Goal: Find specific page/section

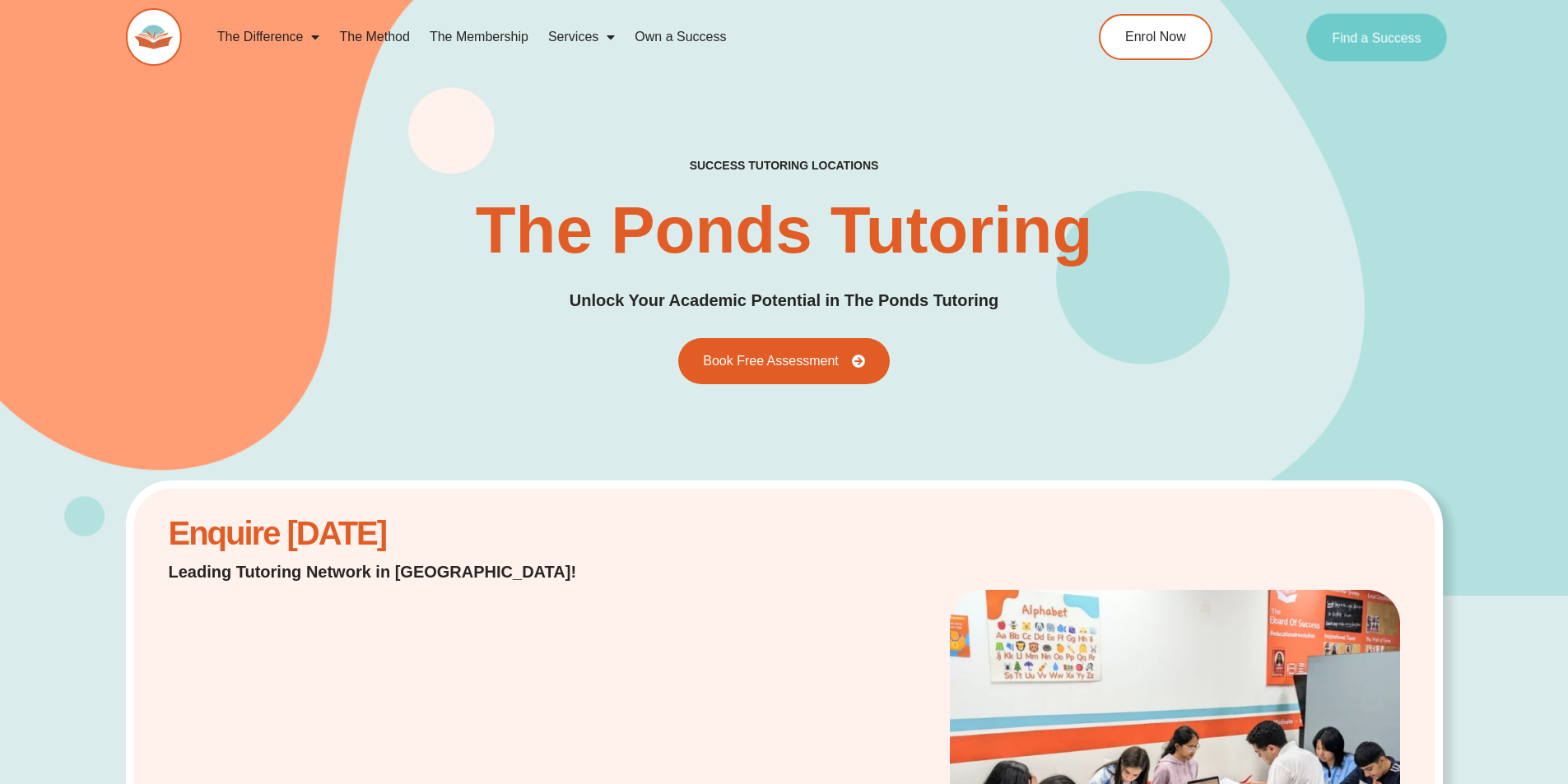
click at [1366, 41] on span "Find a Success" at bounding box center [1377, 37] width 89 height 13
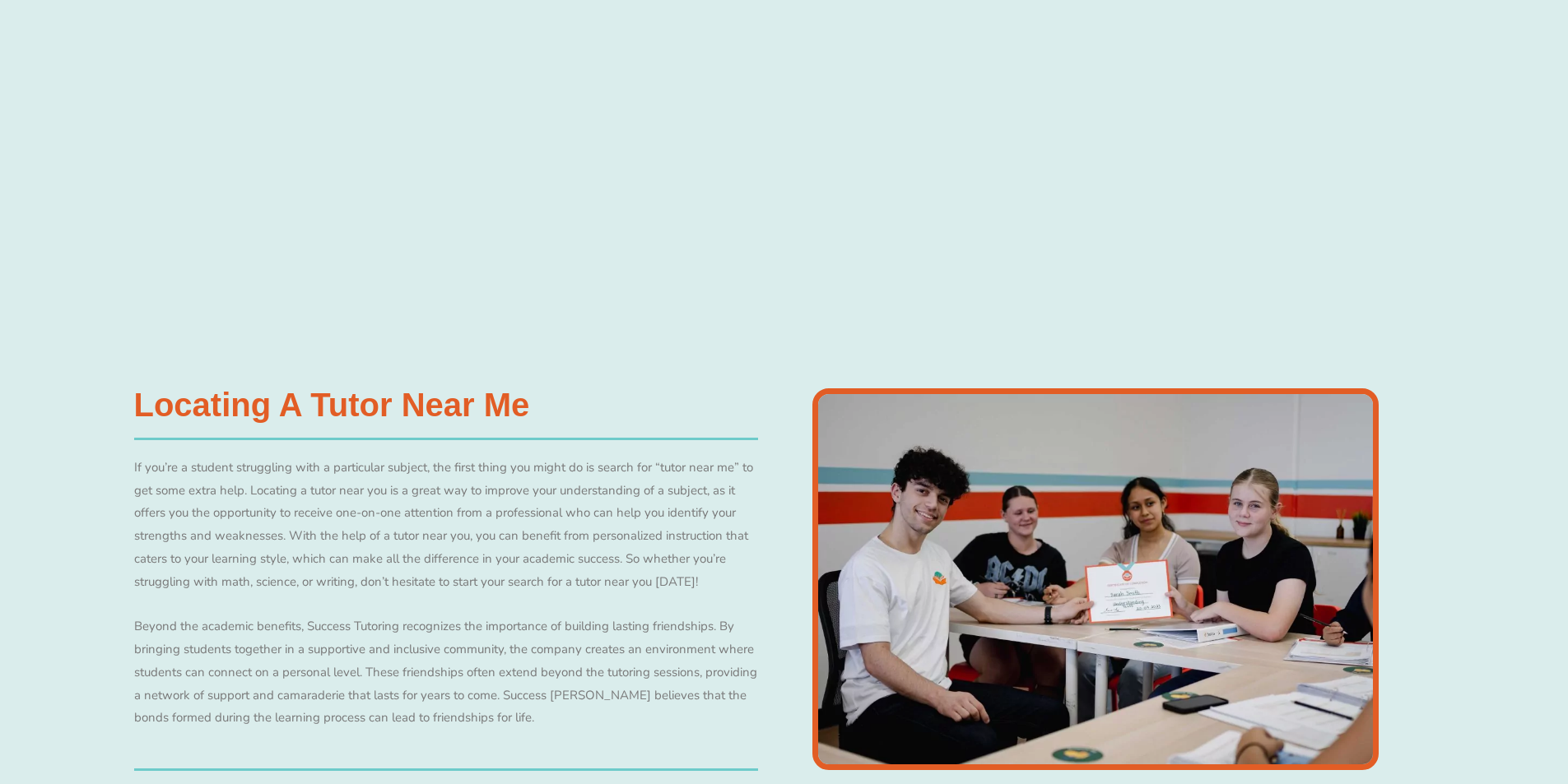
scroll to position [861, 0]
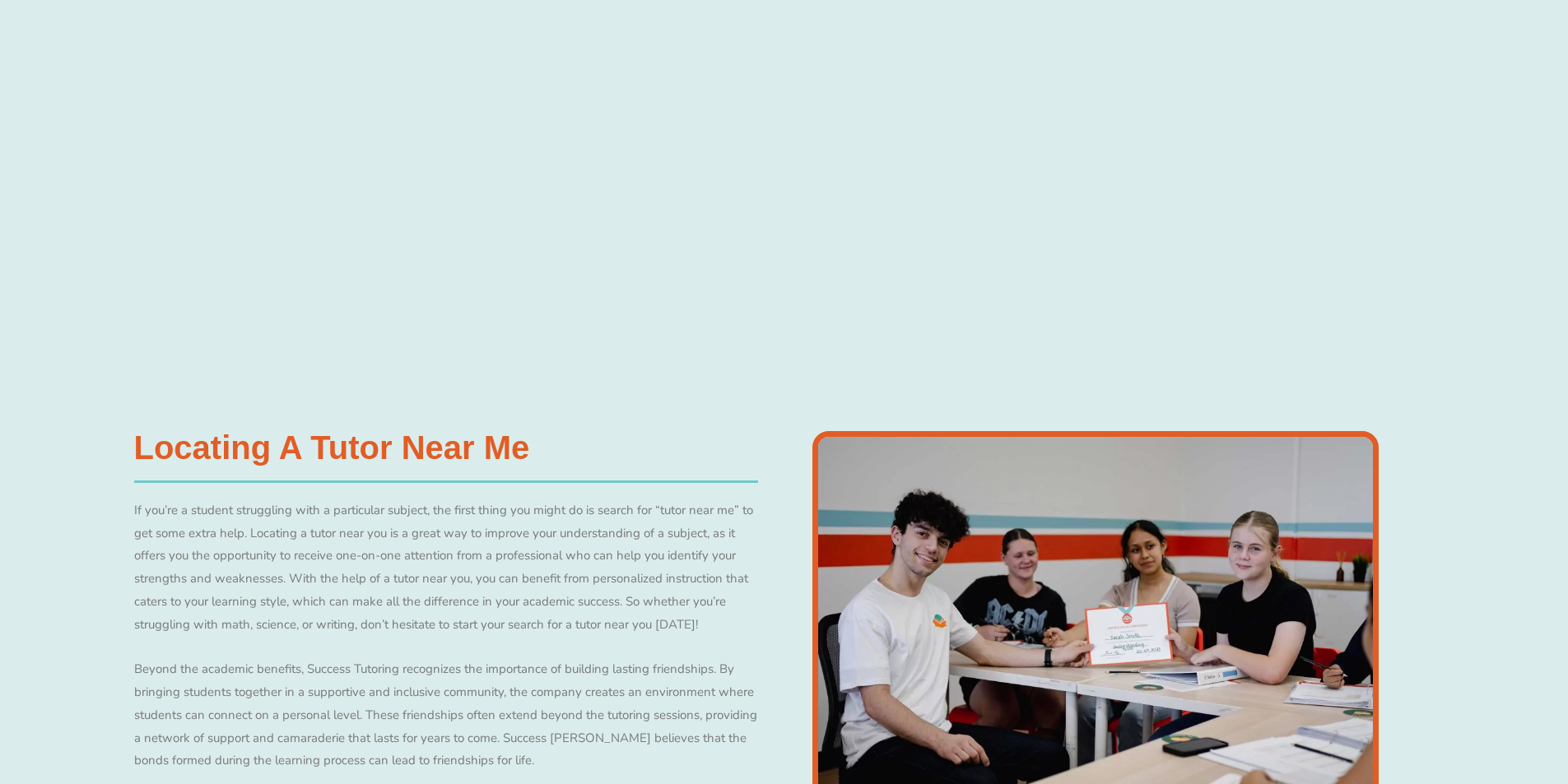
drag, startPoint x: 1561, startPoint y: 159, endPoint x: 1558, endPoint y: 133, distance: 26.2
click at [1558, 133] on div at bounding box center [784, 100] width 1568 height 502
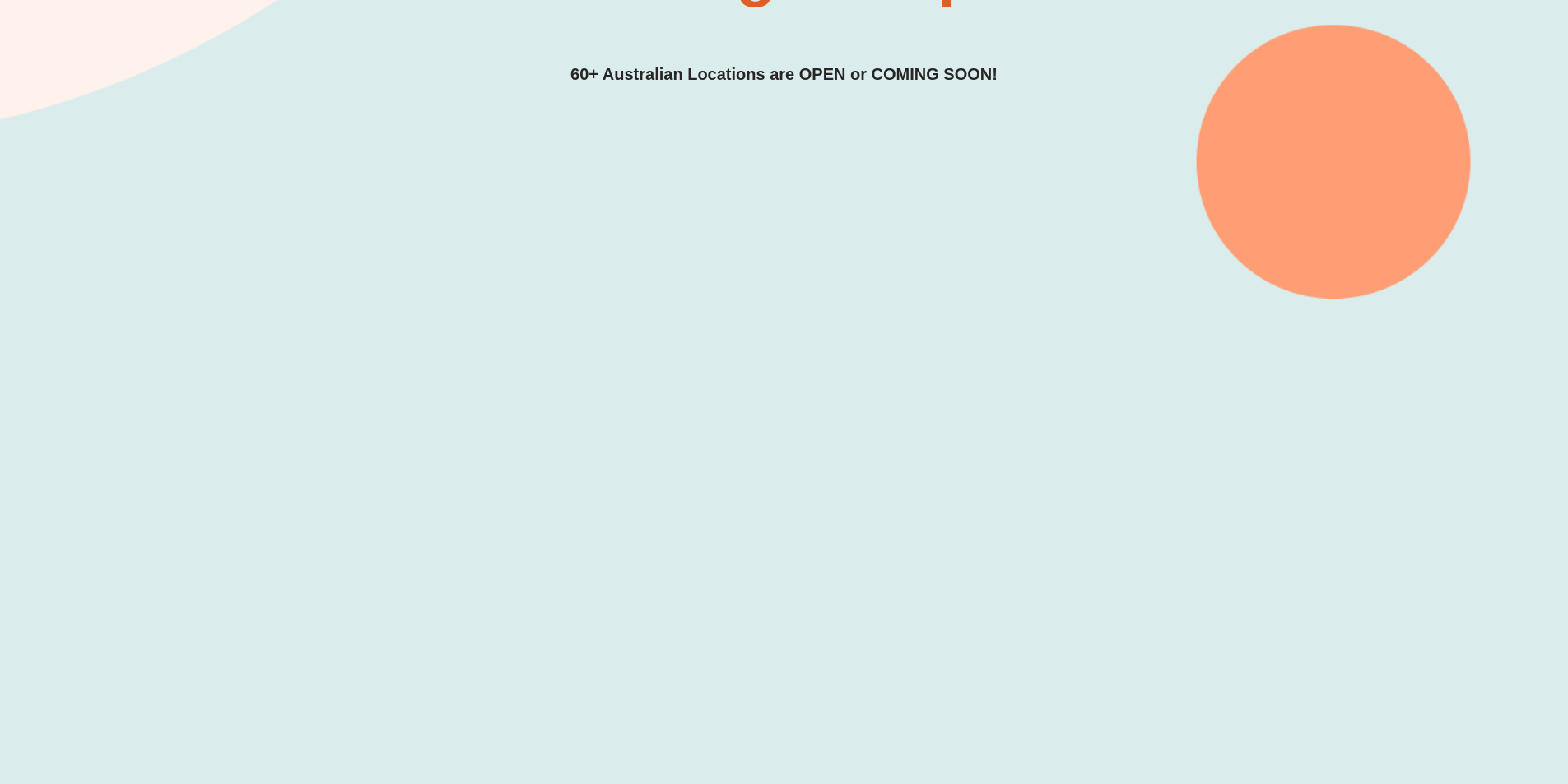
scroll to position [0, 0]
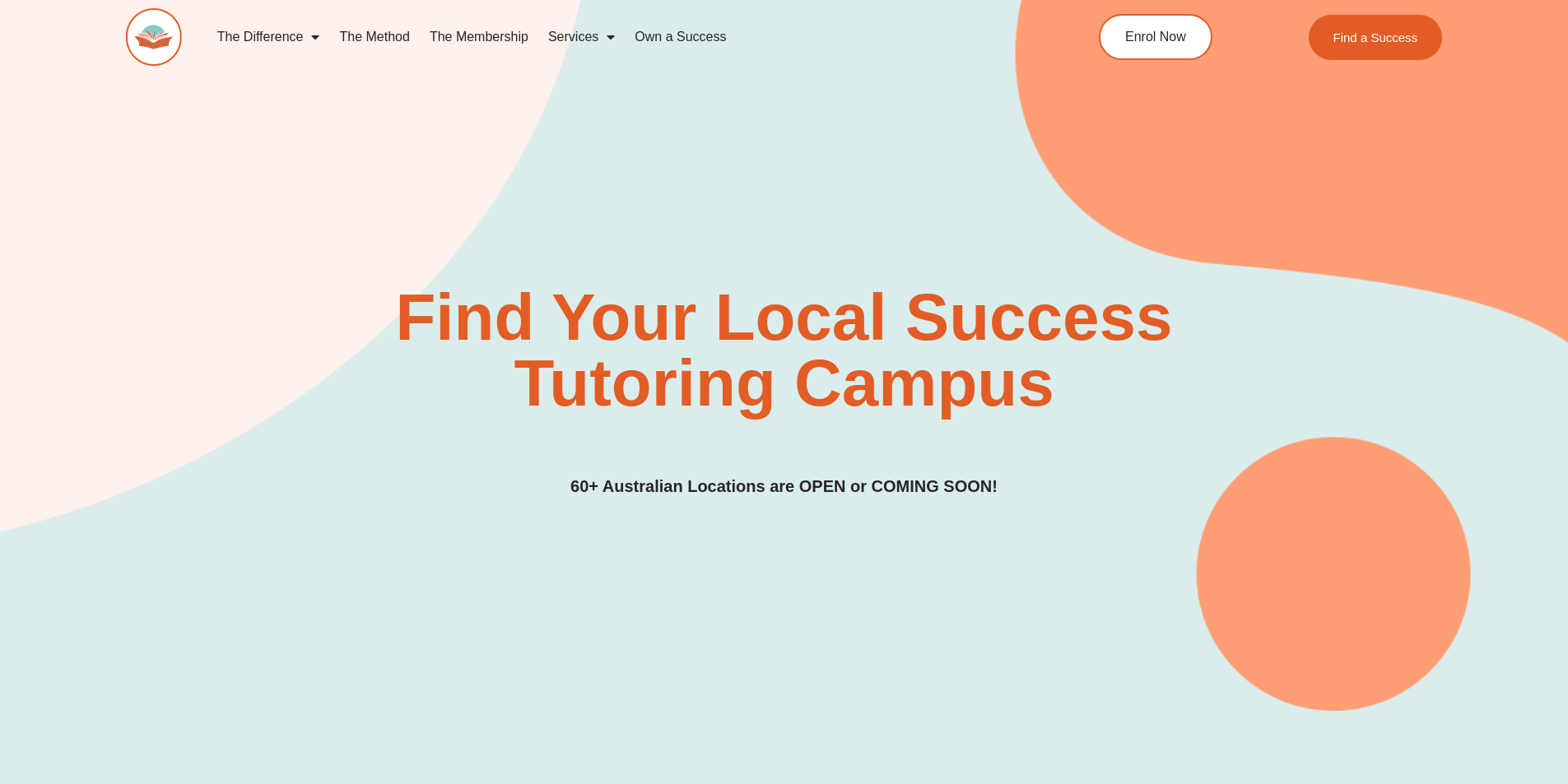
click at [506, 44] on link "The Membership" at bounding box center [479, 37] width 119 height 38
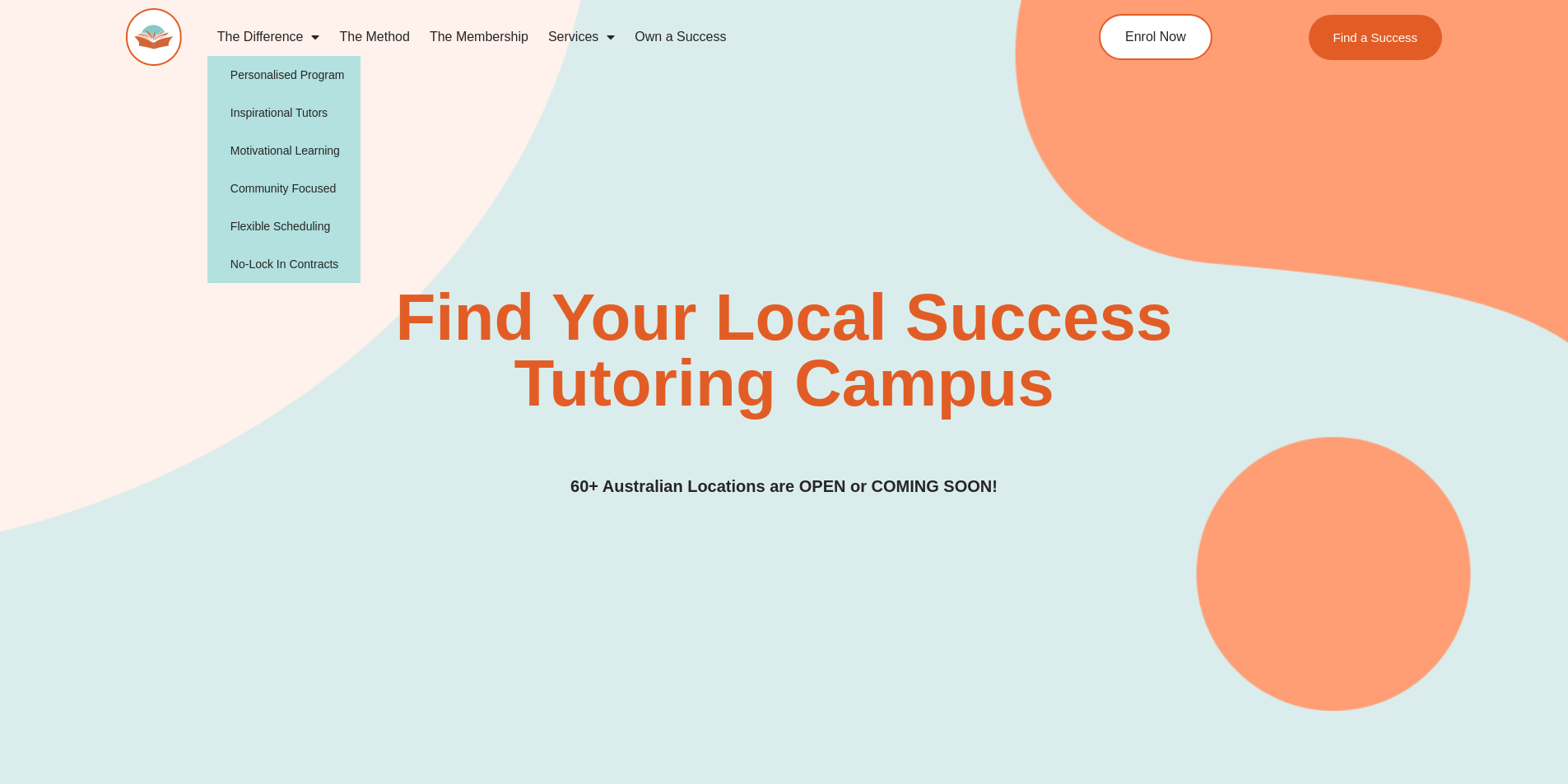
click at [289, 36] on link "The Difference" at bounding box center [269, 37] width 123 height 38
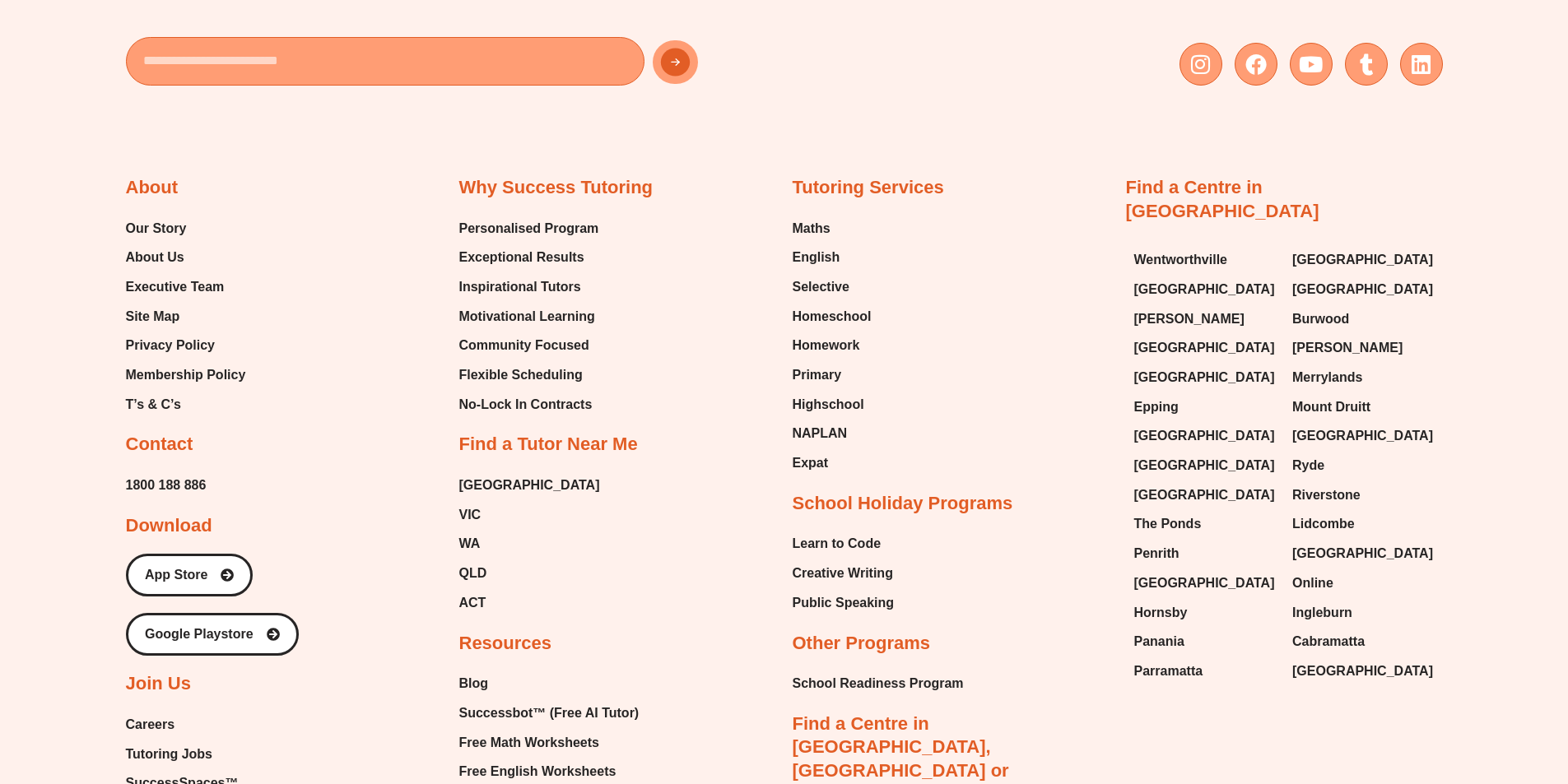
scroll to position [4980, 0]
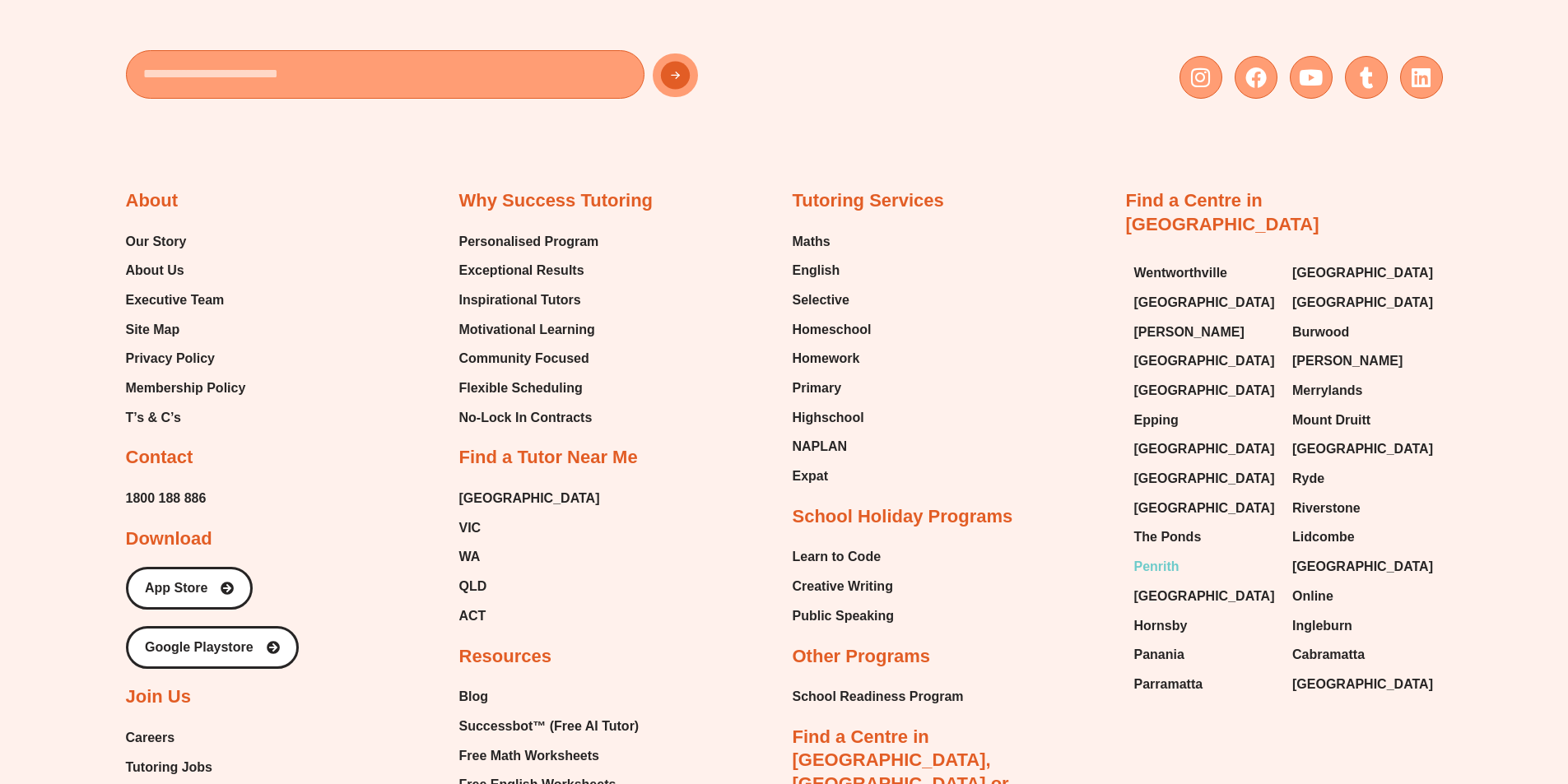
click at [1149, 554] on span "Penrith" at bounding box center [1156, 567] width 45 height 25
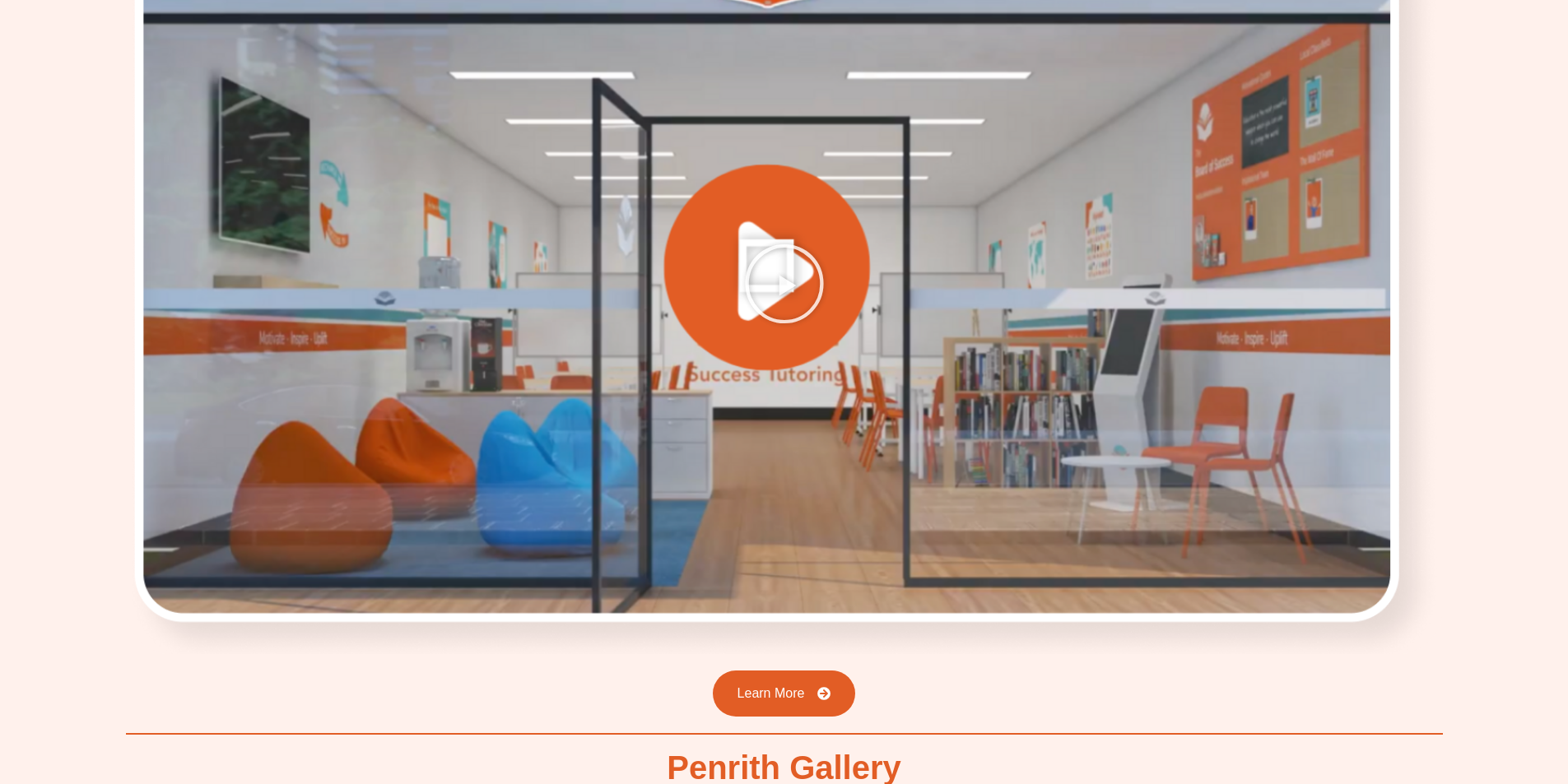
scroll to position [2345, 0]
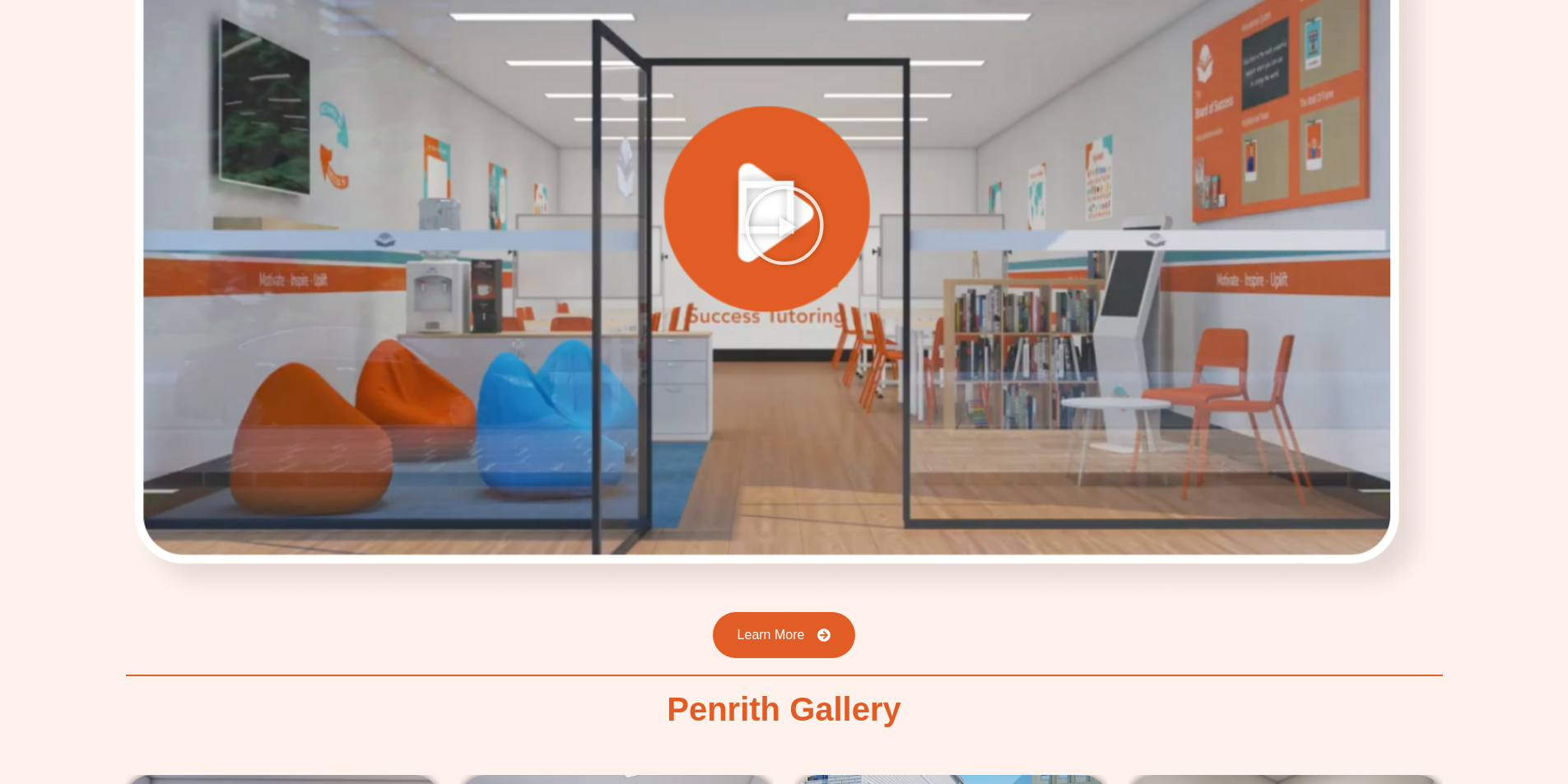
click at [769, 239] on icon "Play Video" at bounding box center [784, 226] width 82 height 82
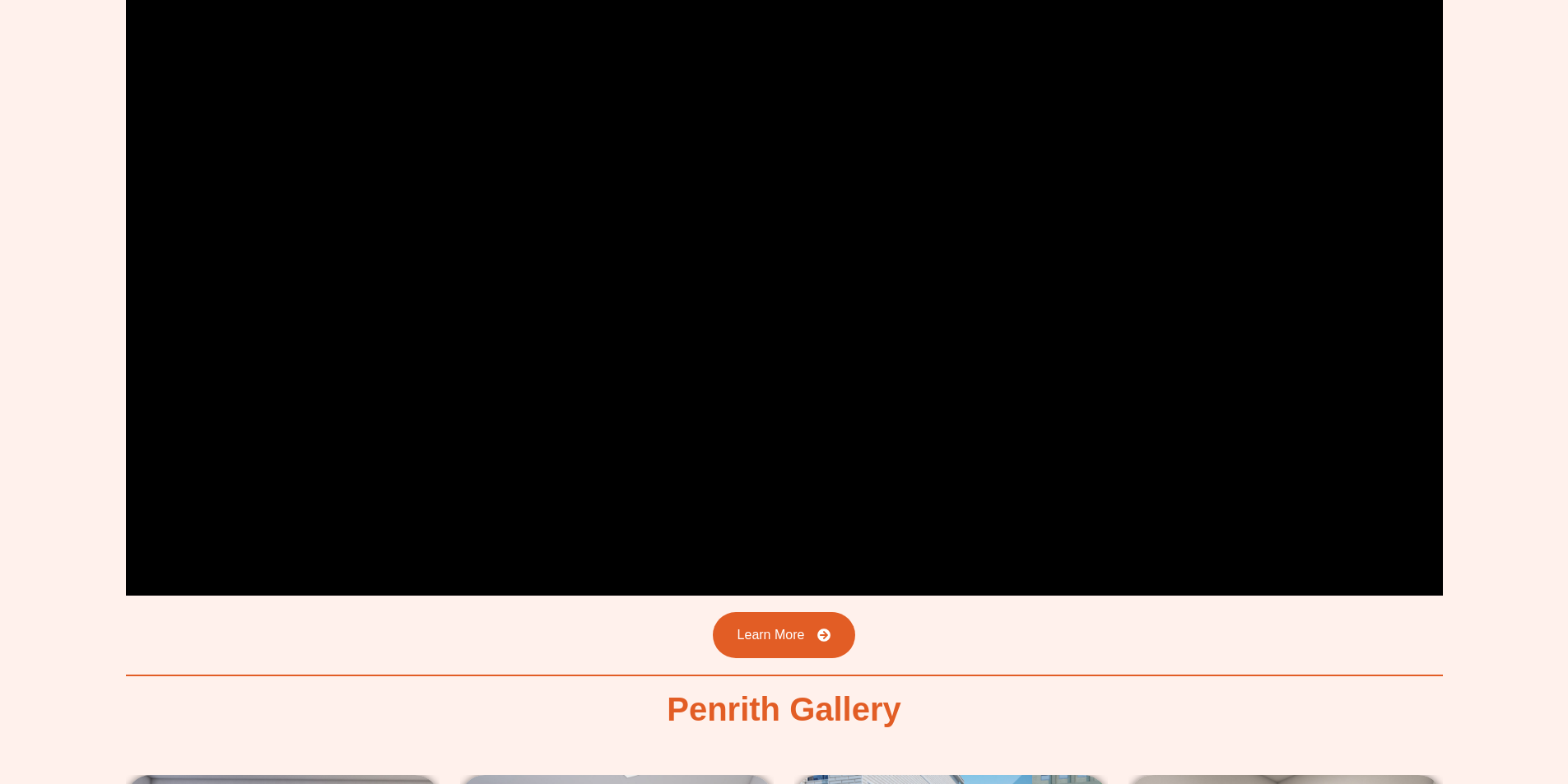
scroll to position [3030, 0]
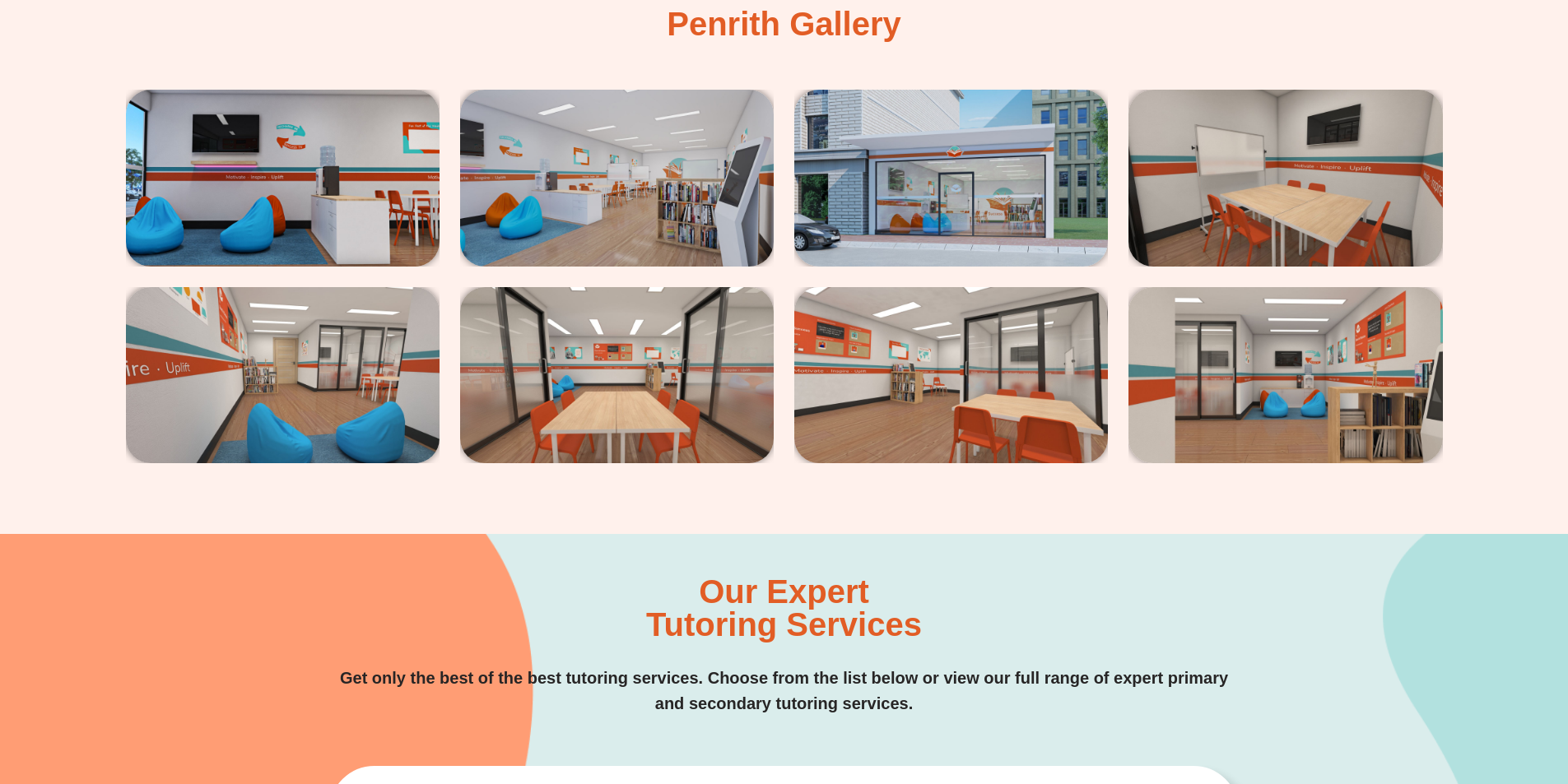
click at [289, 165] on img at bounding box center [283, 178] width 314 height 176
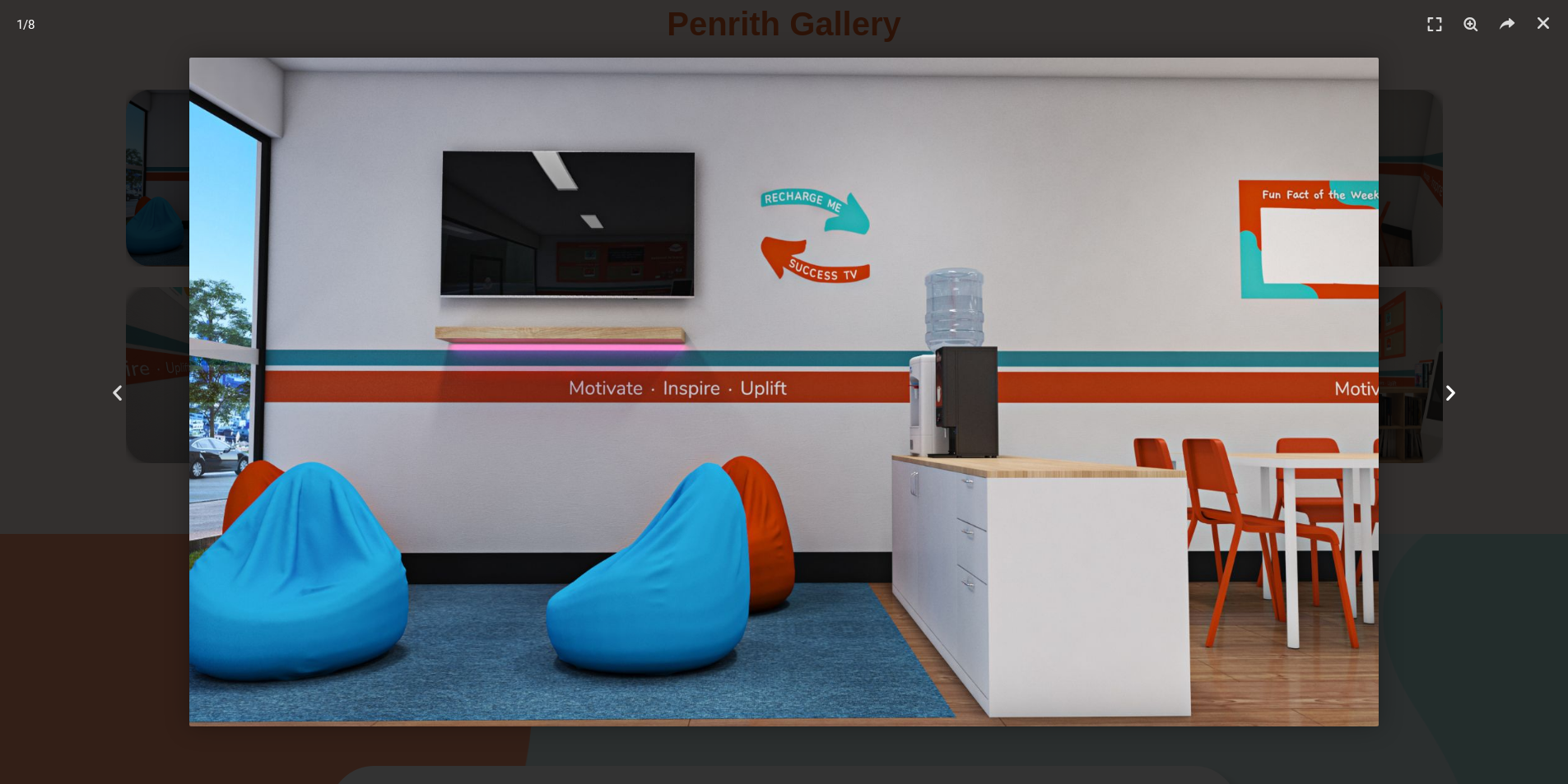
click at [1450, 393] on icon "Next slide" at bounding box center [1450, 391] width 21 height 21
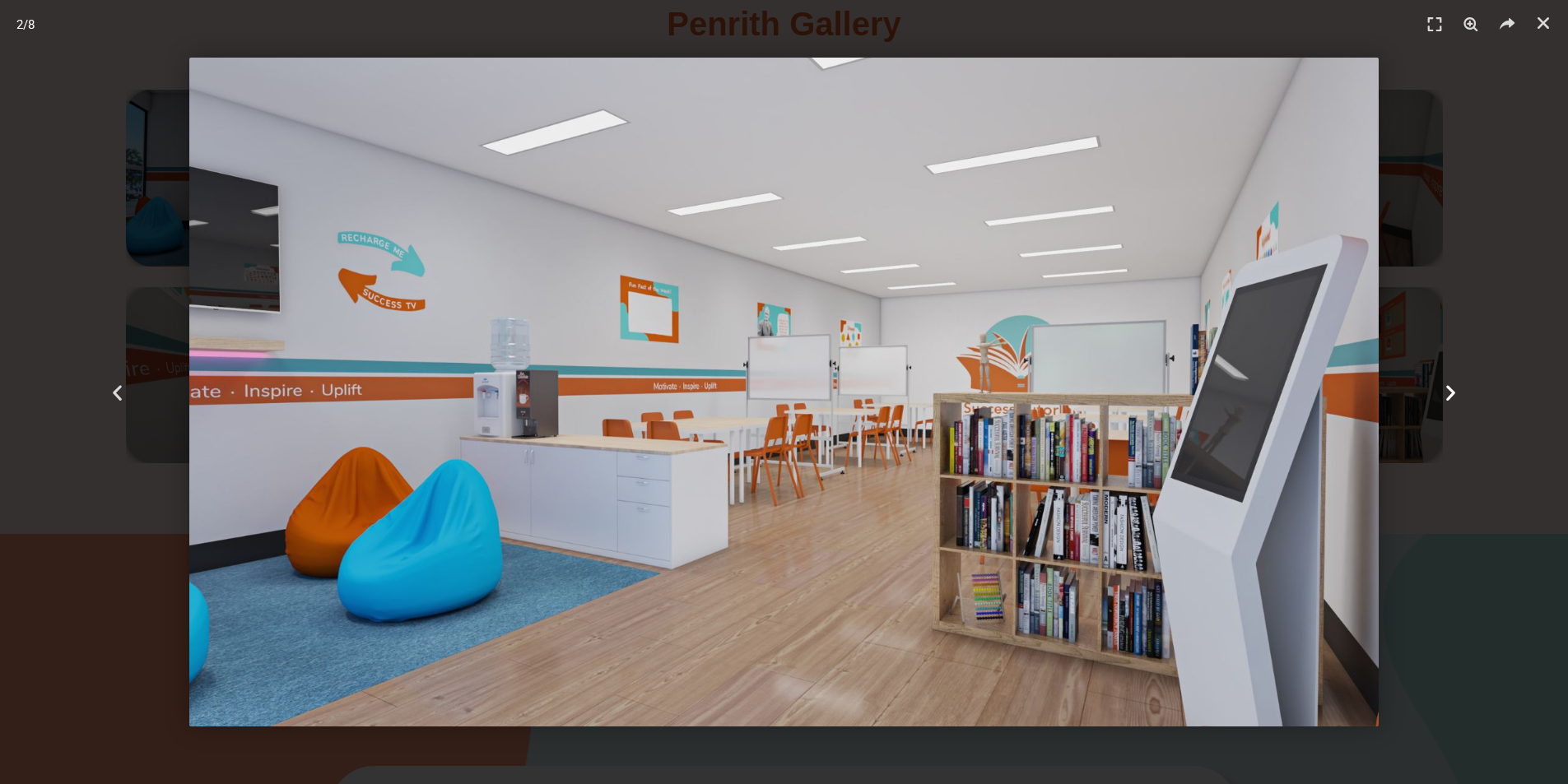
click at [1450, 393] on icon "Next slide" at bounding box center [1450, 391] width 21 height 21
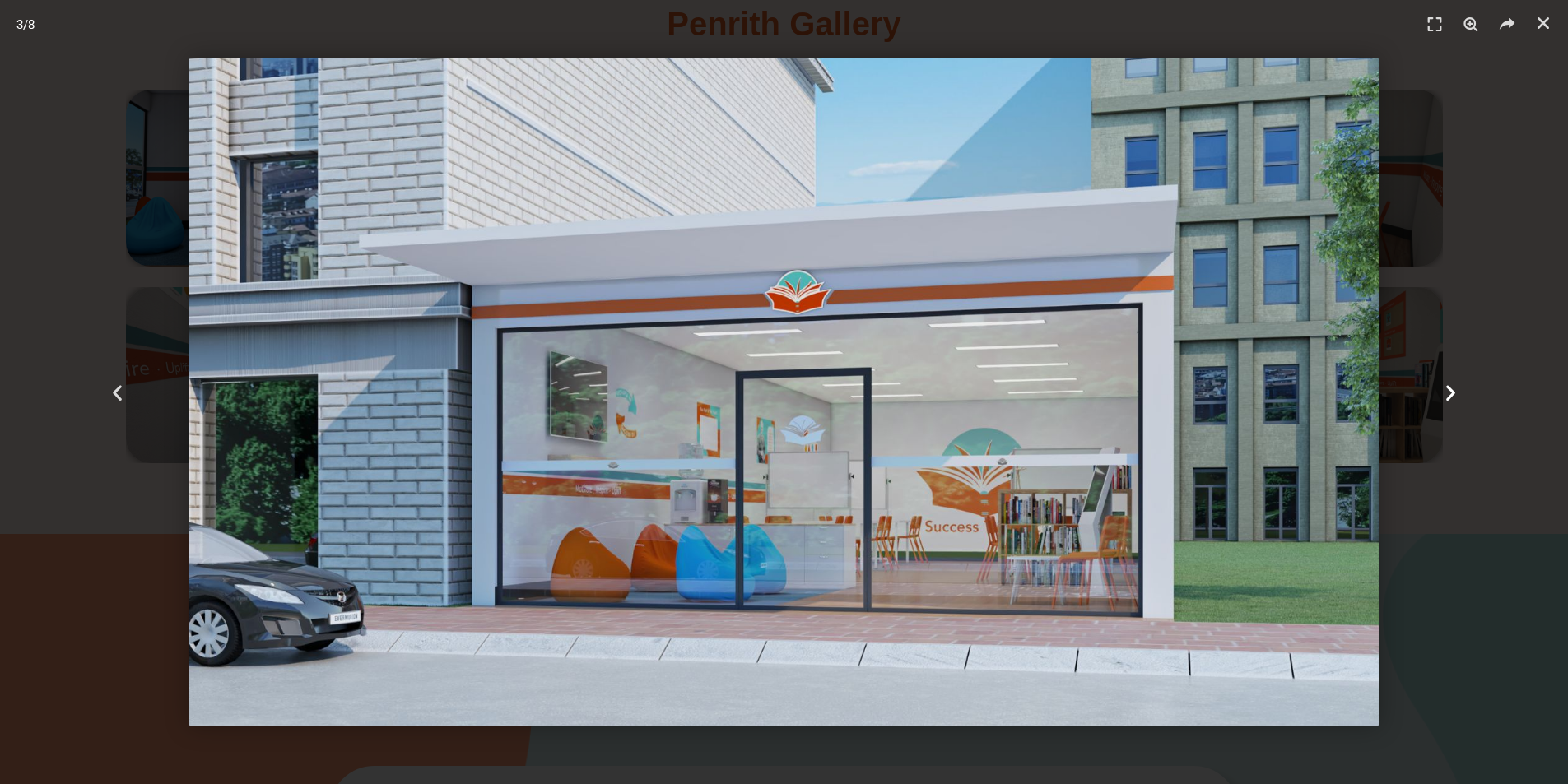
click at [1450, 393] on icon "Next slide" at bounding box center [1450, 391] width 21 height 21
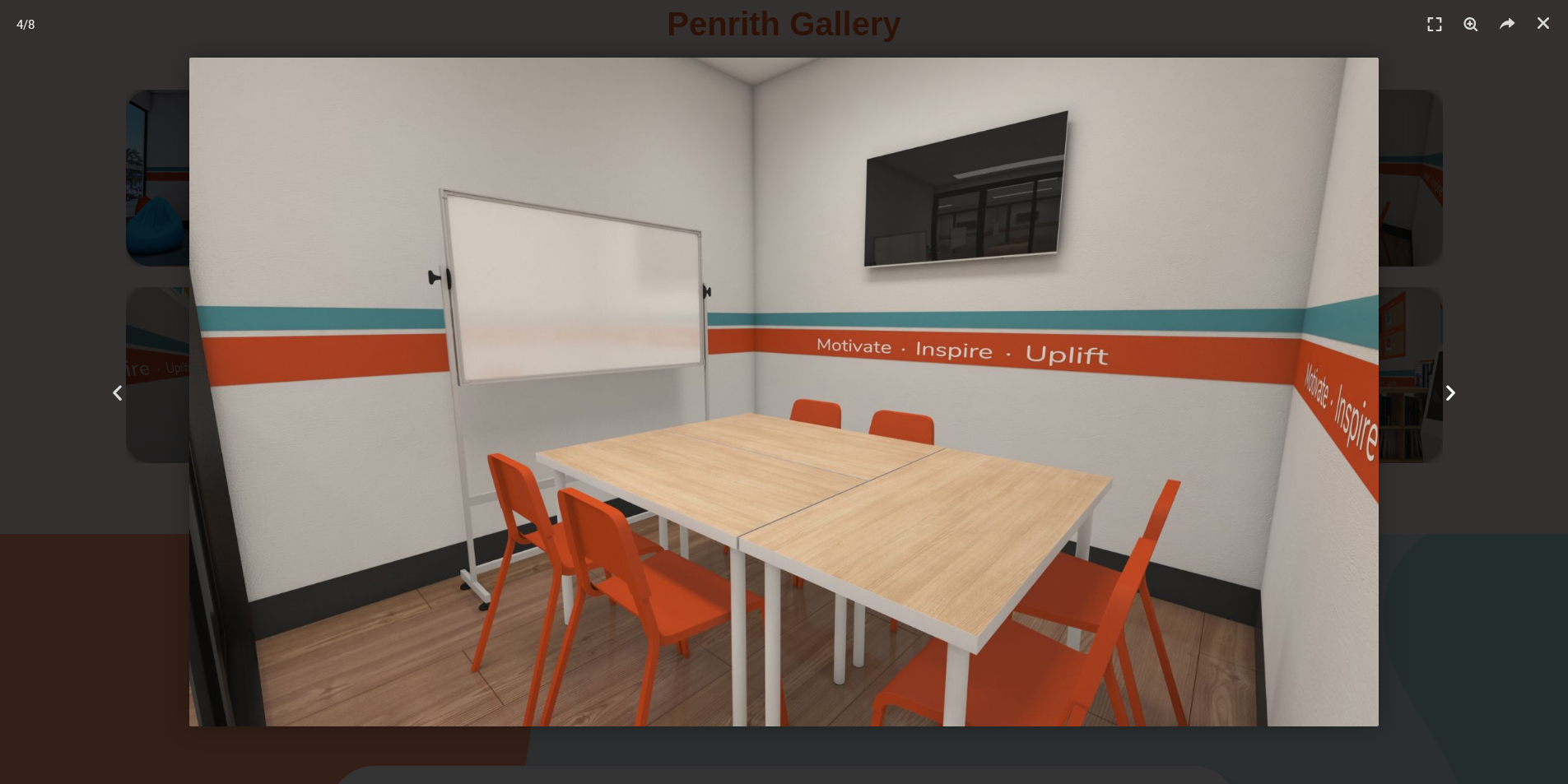
click at [1450, 393] on icon "Next slide" at bounding box center [1450, 391] width 21 height 21
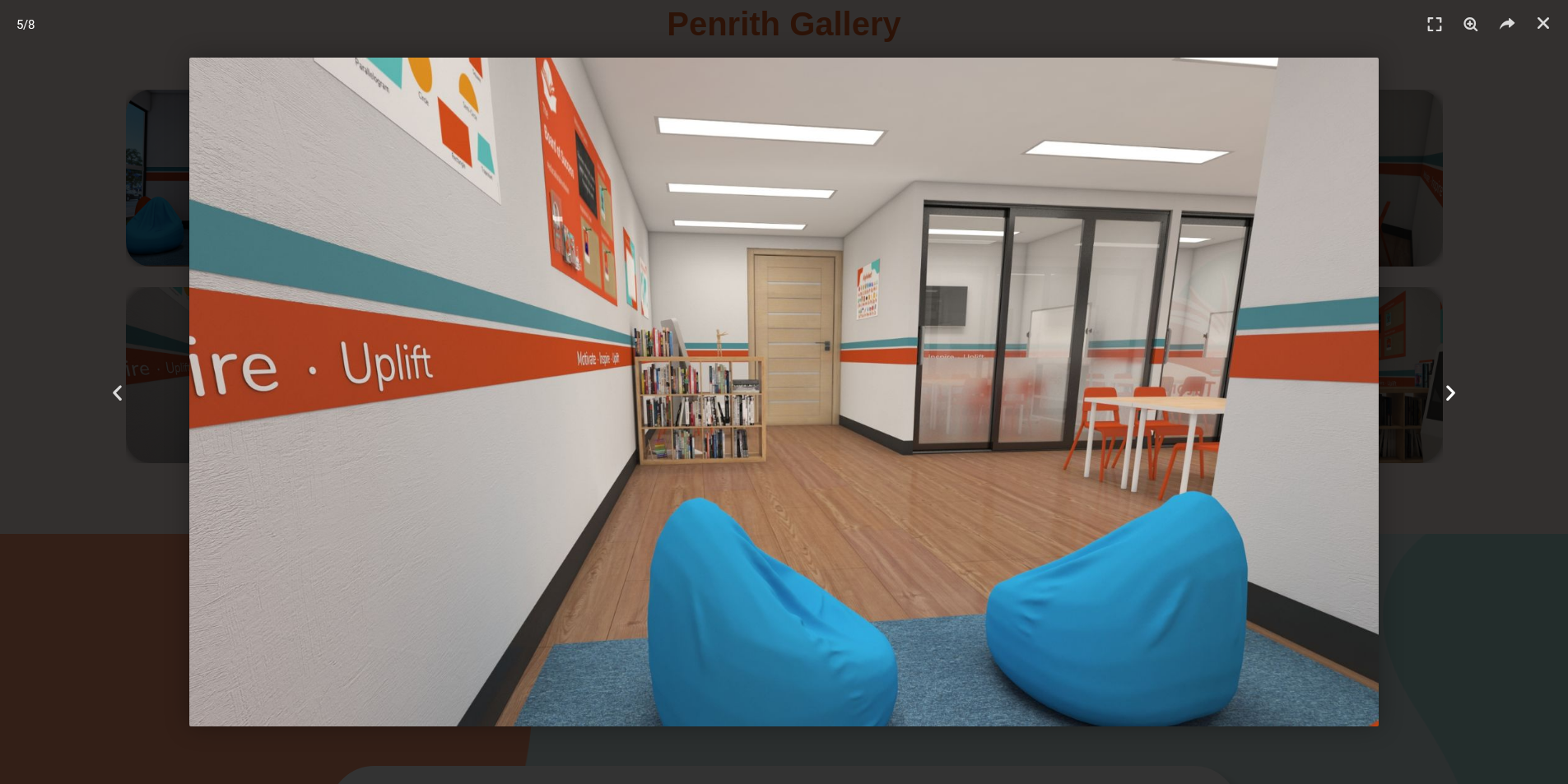
click at [1450, 393] on icon "Next slide" at bounding box center [1450, 391] width 21 height 21
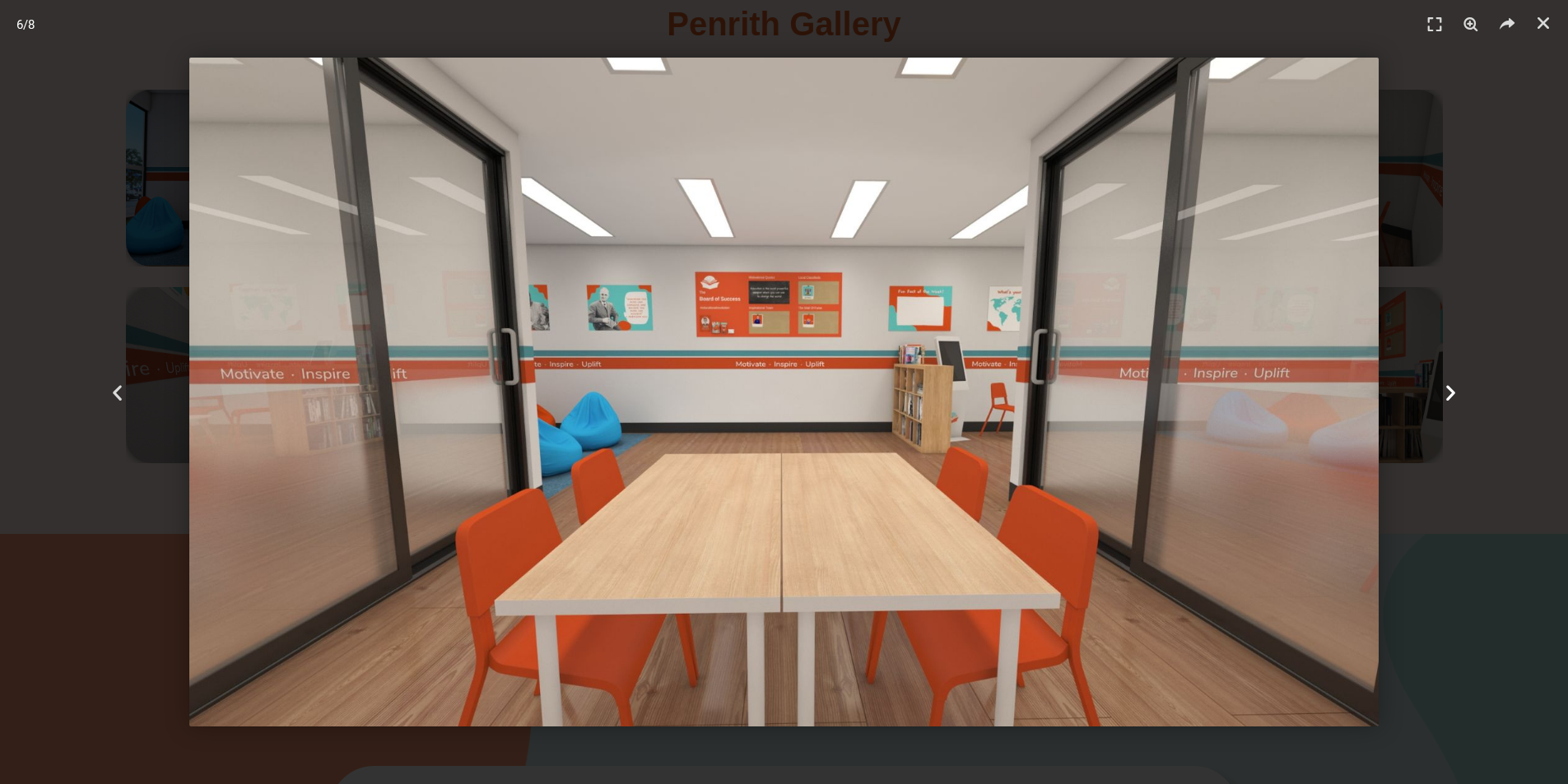
click at [1450, 393] on icon "Next slide" at bounding box center [1450, 391] width 21 height 21
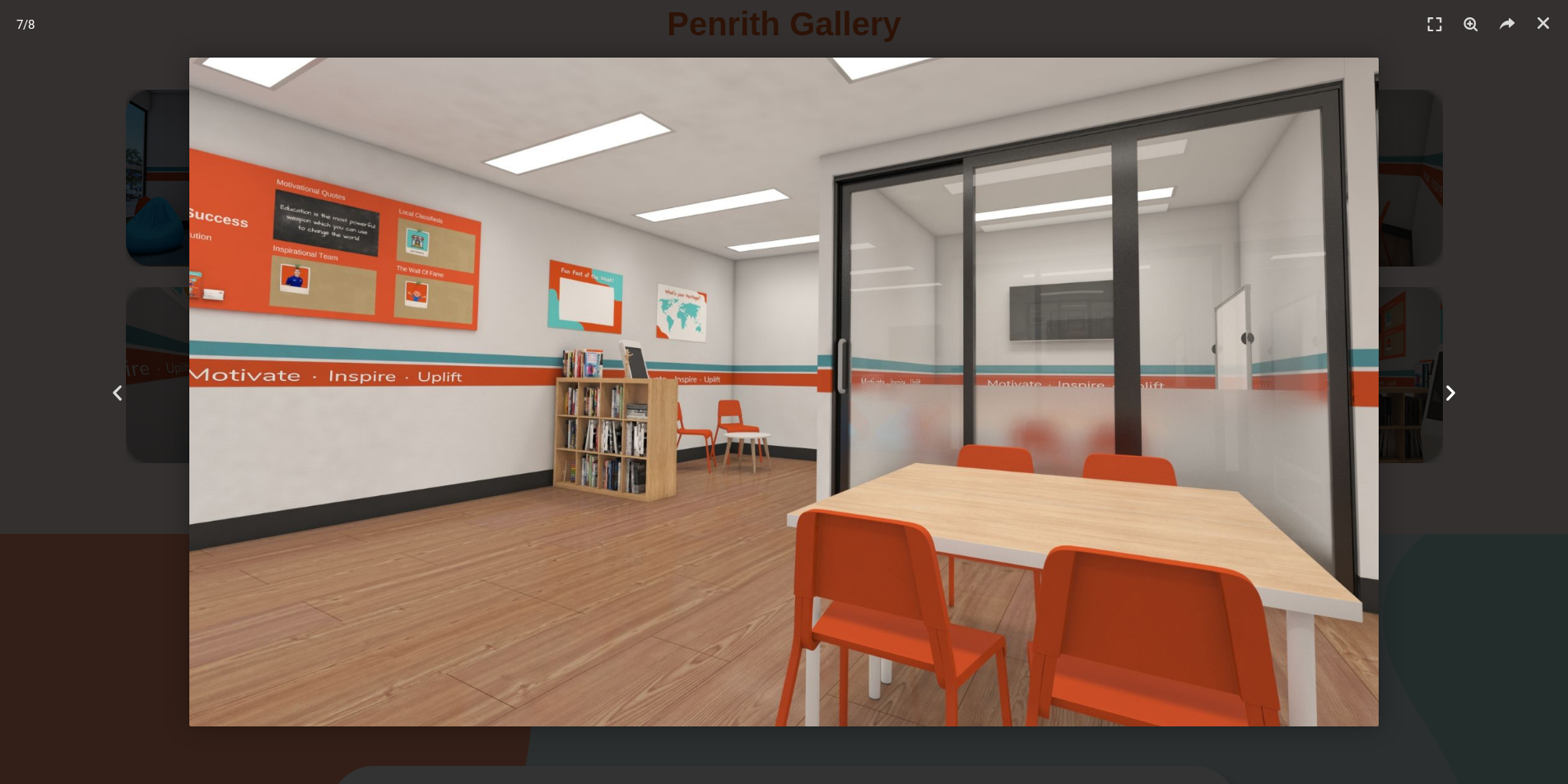
click at [1450, 393] on icon "Next slide" at bounding box center [1450, 391] width 21 height 21
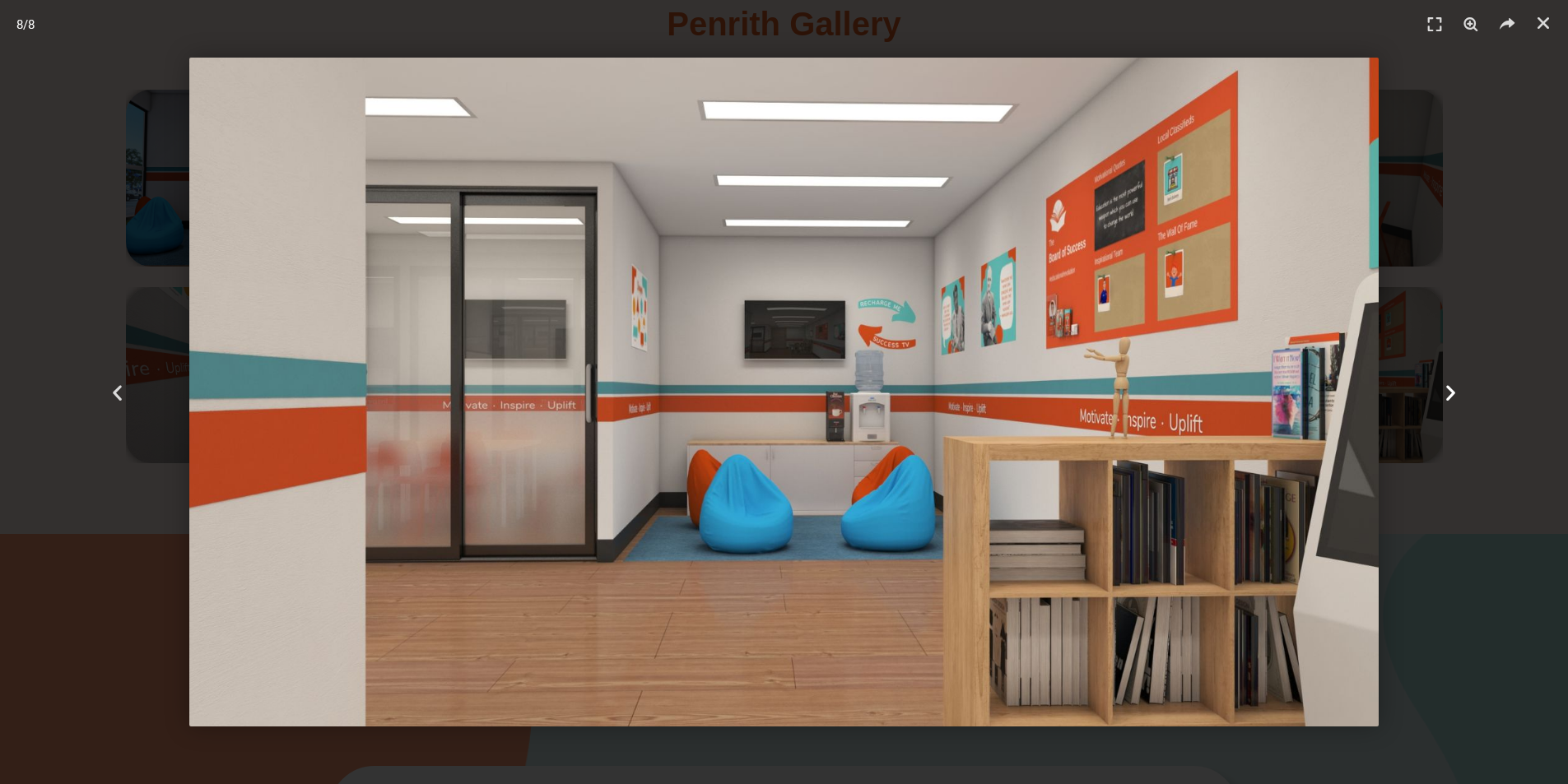
click at [1451, 392] on icon "Next slide" at bounding box center [1450, 391] width 21 height 21
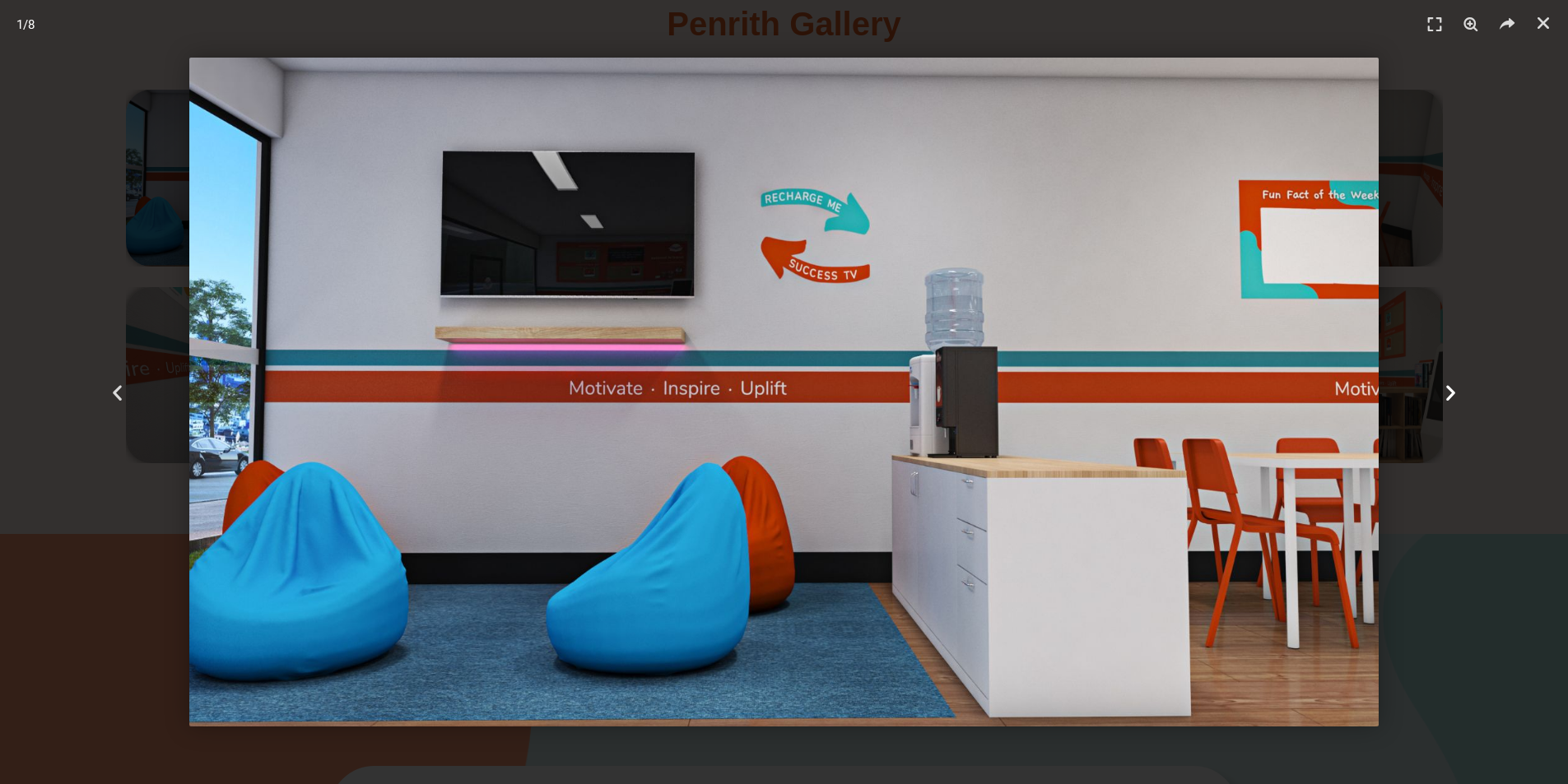
click at [1451, 392] on icon "Next slide" at bounding box center [1450, 391] width 21 height 21
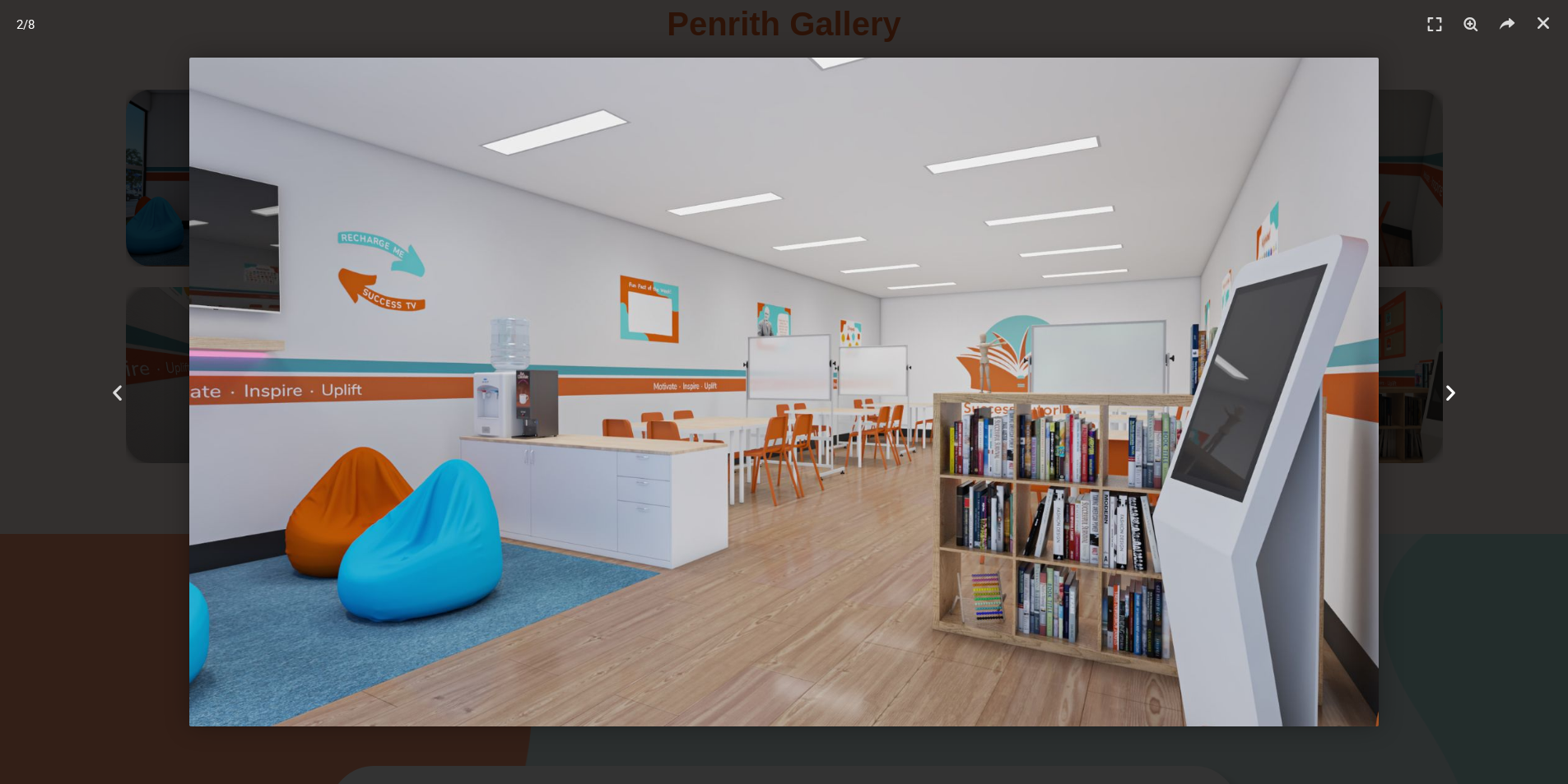
click at [1451, 392] on icon "Next slide" at bounding box center [1450, 391] width 21 height 21
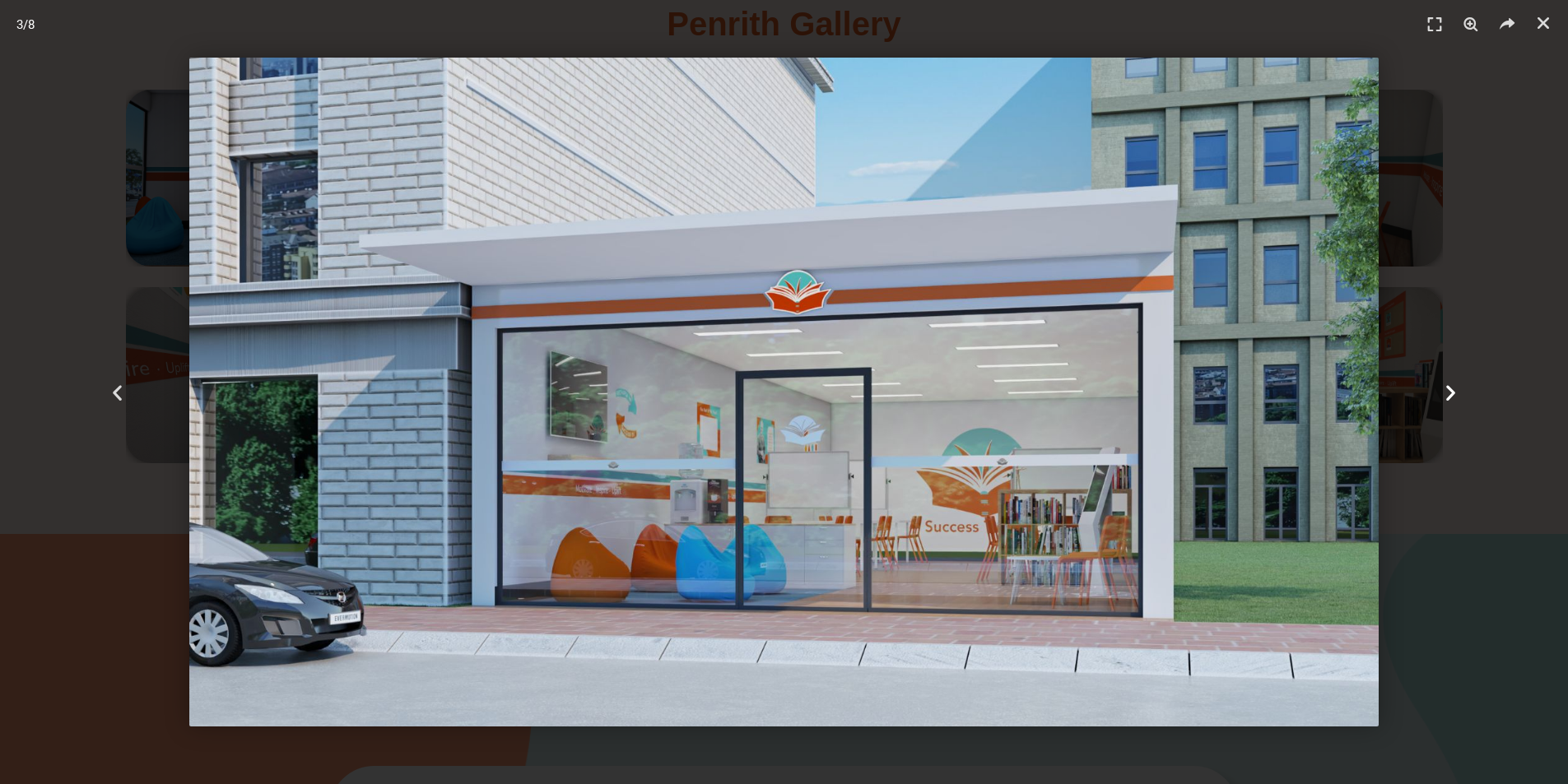
click at [1451, 392] on icon "Next slide" at bounding box center [1450, 391] width 21 height 21
click at [1538, 21] on icon "Close (Esc)" at bounding box center [1543, 23] width 16 height 16
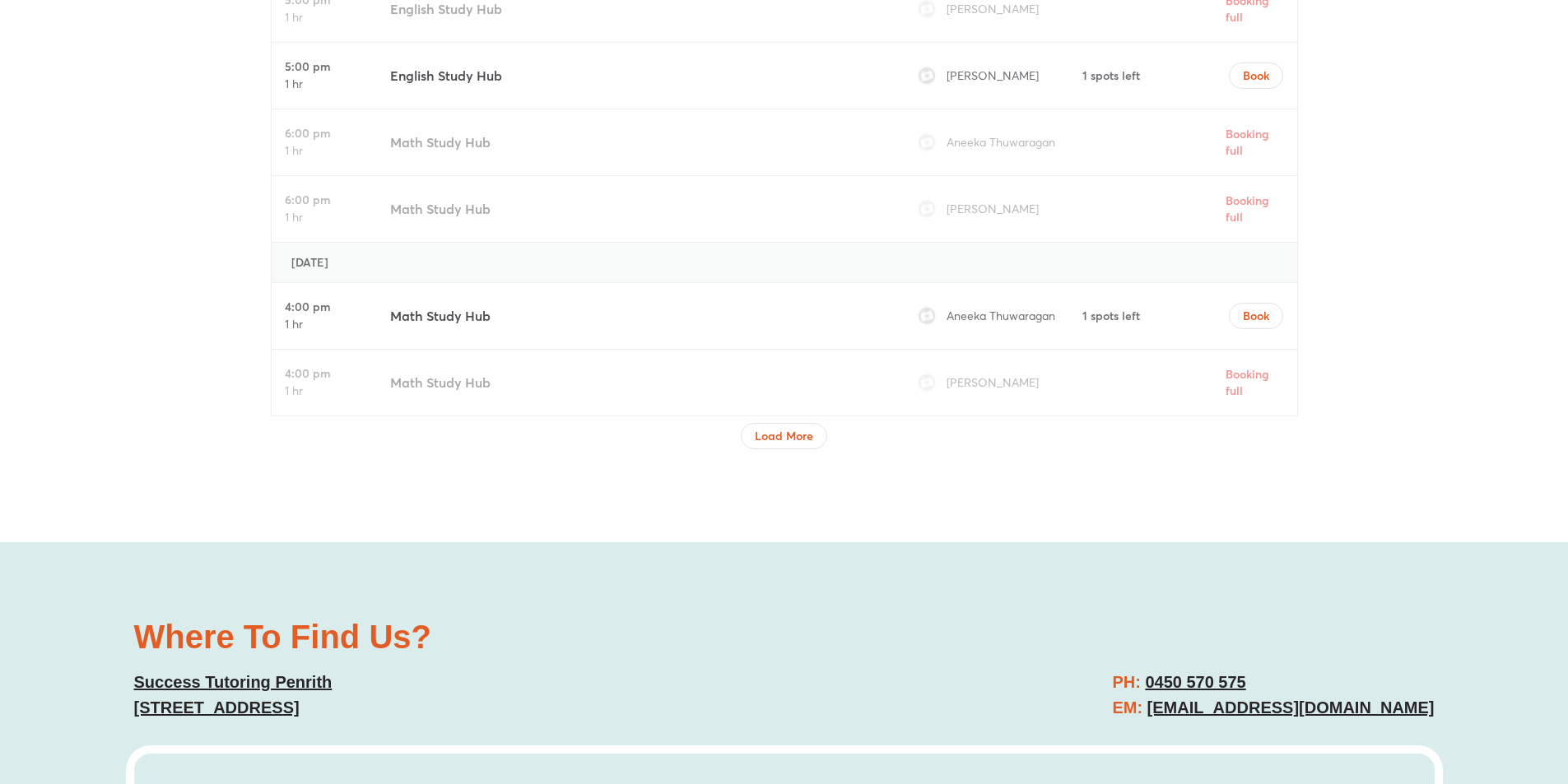
scroll to position [5682, 0]
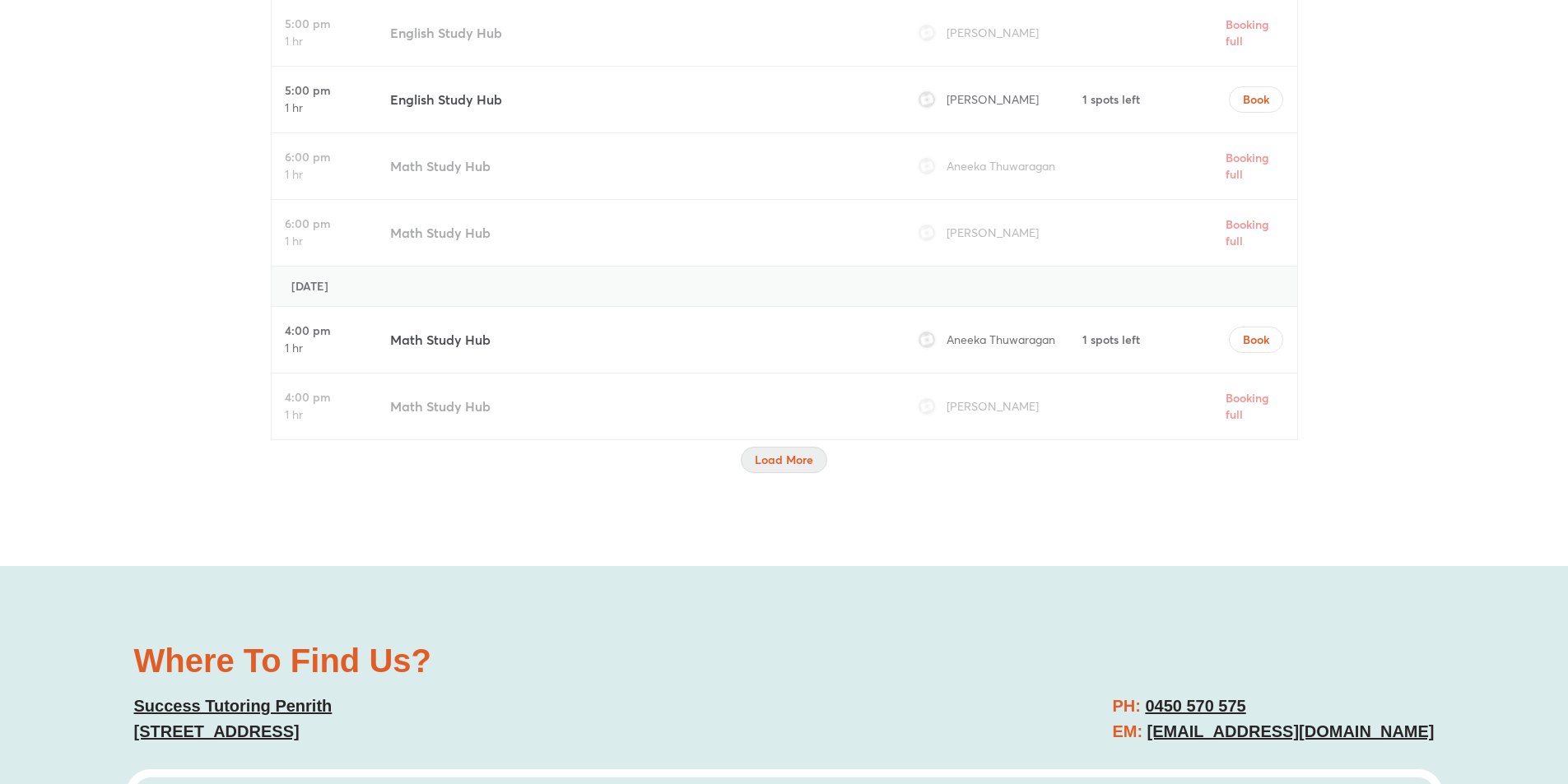
click at [784, 471] on button "Load More" at bounding box center [784, 460] width 87 height 26
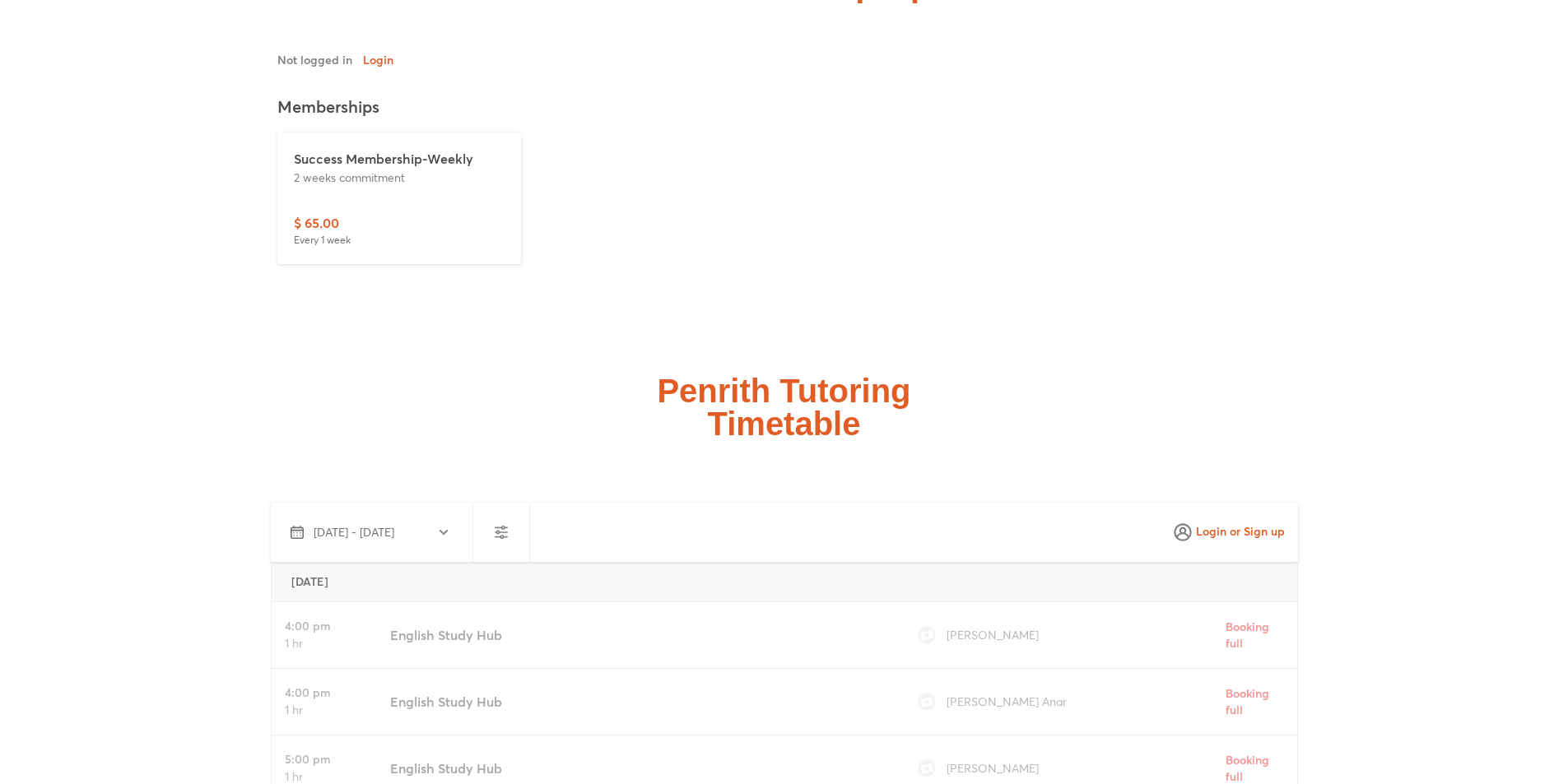
scroll to position [4120, 0]
